Goal: Task Accomplishment & Management: Manage account settings

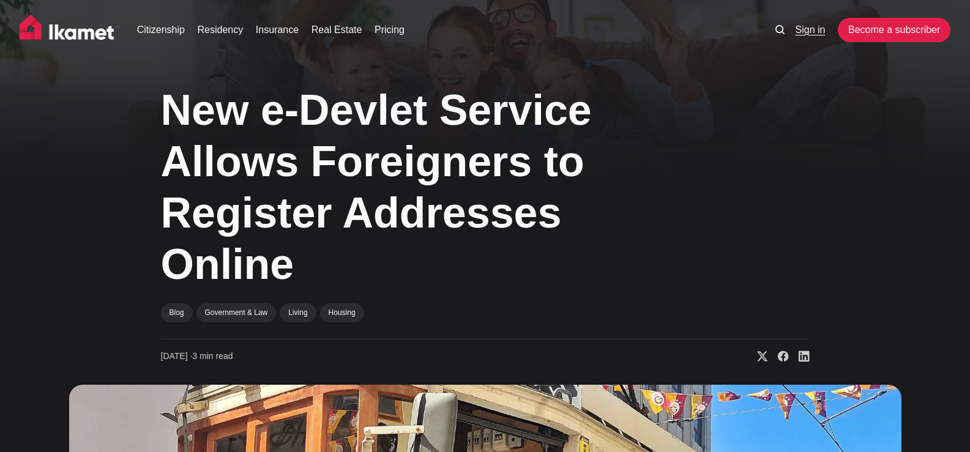
click at [795, 31] on link "Sign in" at bounding box center [810, 30] width 30 height 15
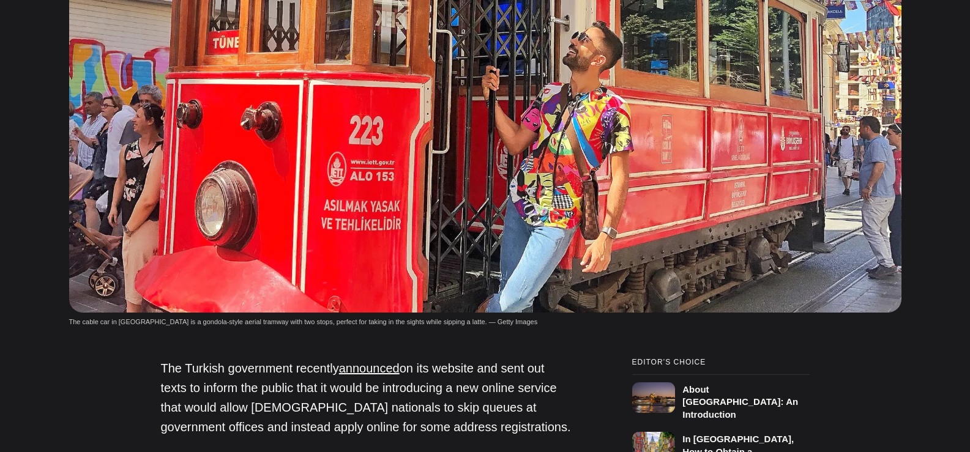
scroll to position [734, 0]
